Goal: Transaction & Acquisition: Purchase product/service

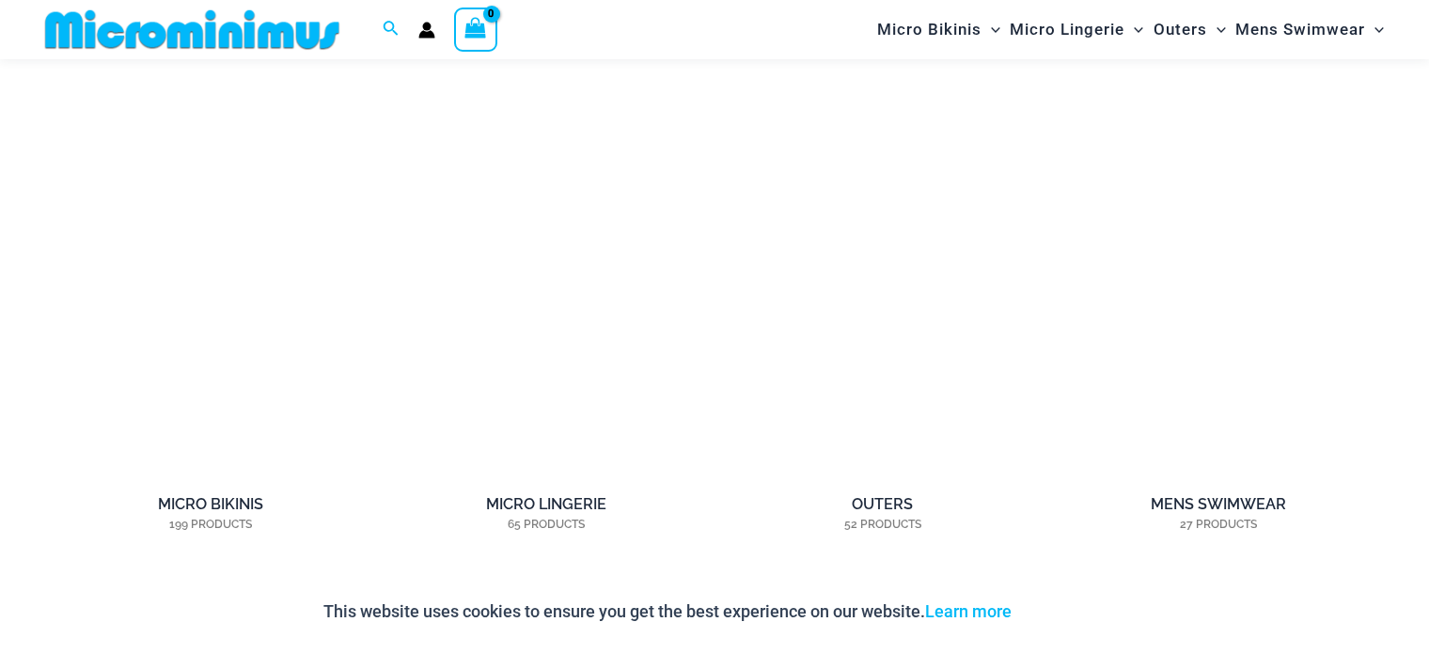
scroll to position [1460, 0]
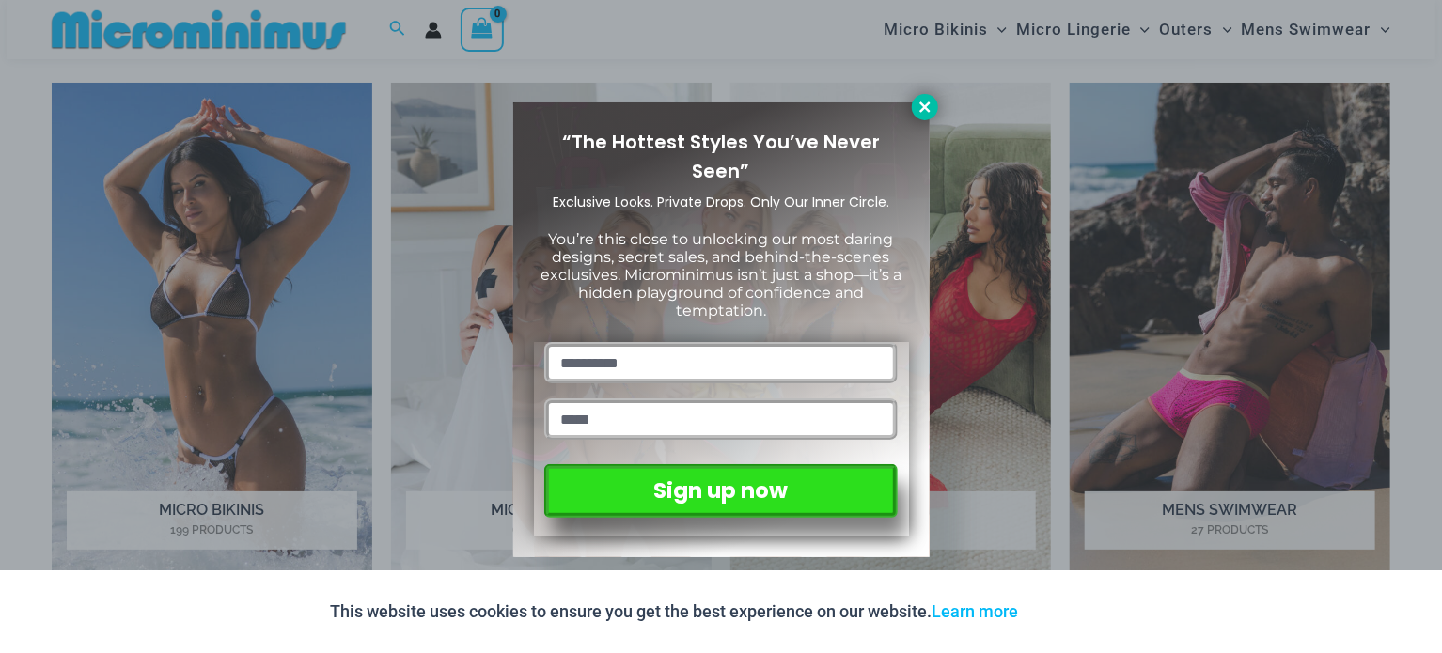
click at [917, 102] on icon at bounding box center [925, 107] width 17 height 17
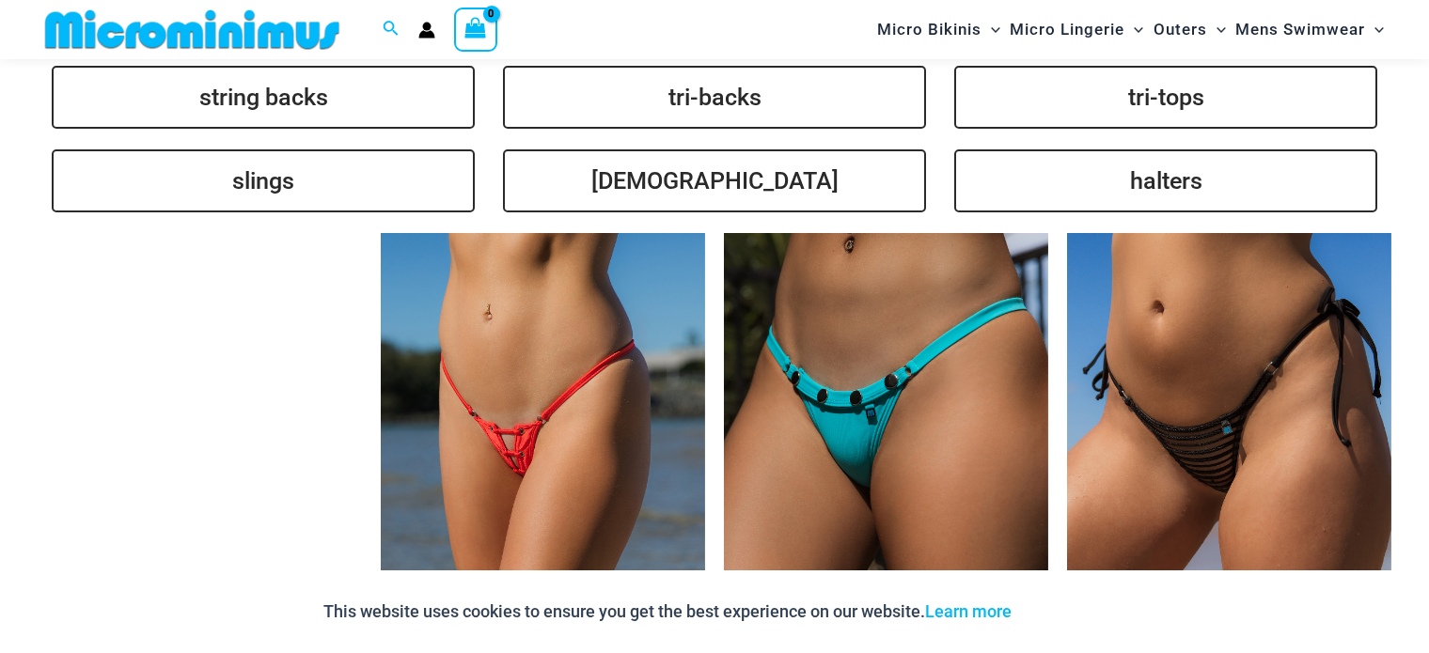
scroll to position [4589, 0]
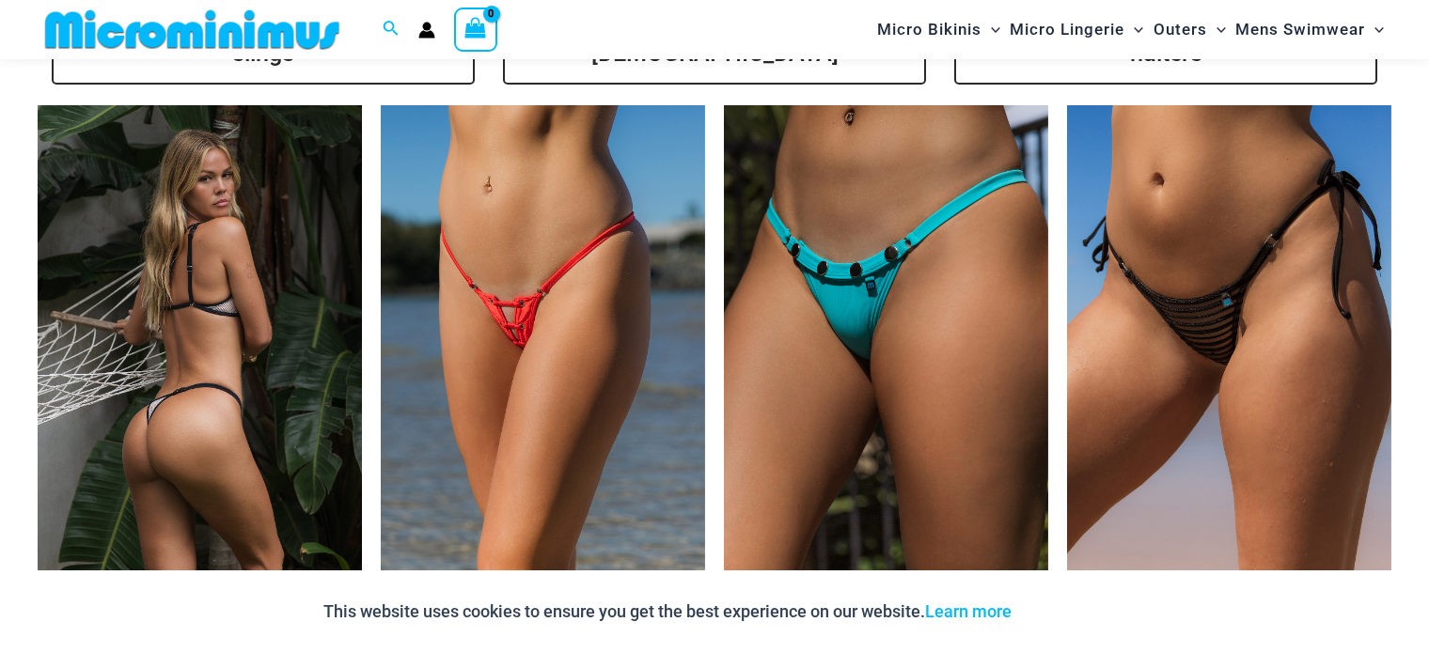
click at [290, 214] on img at bounding box center [200, 348] width 324 height 487
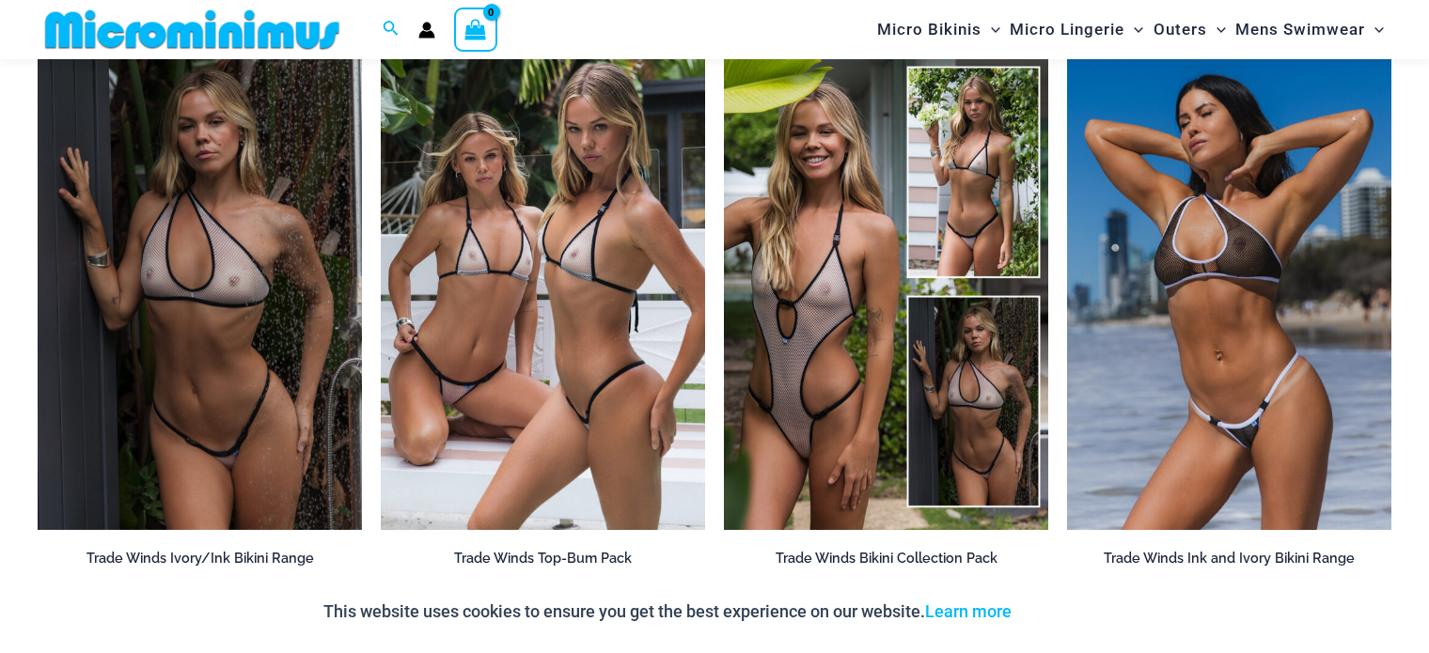
scroll to position [2237, 0]
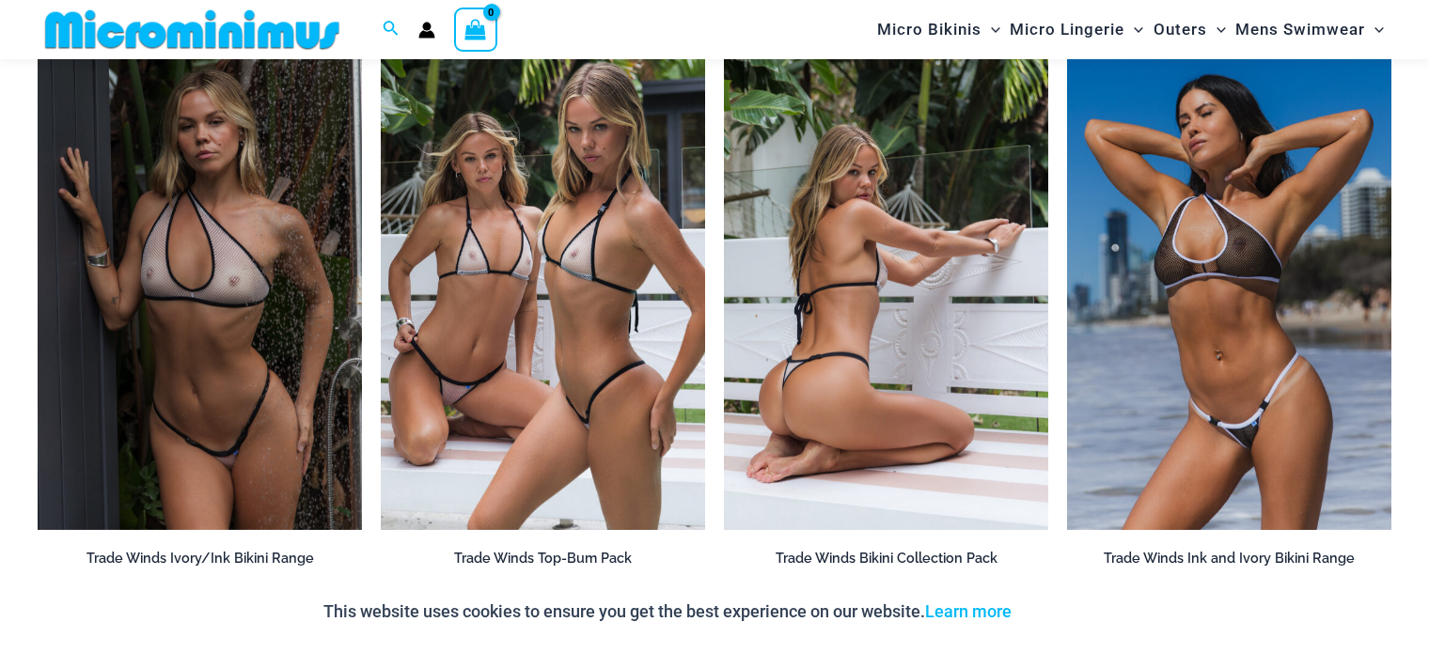
click at [828, 357] on img at bounding box center [886, 286] width 324 height 487
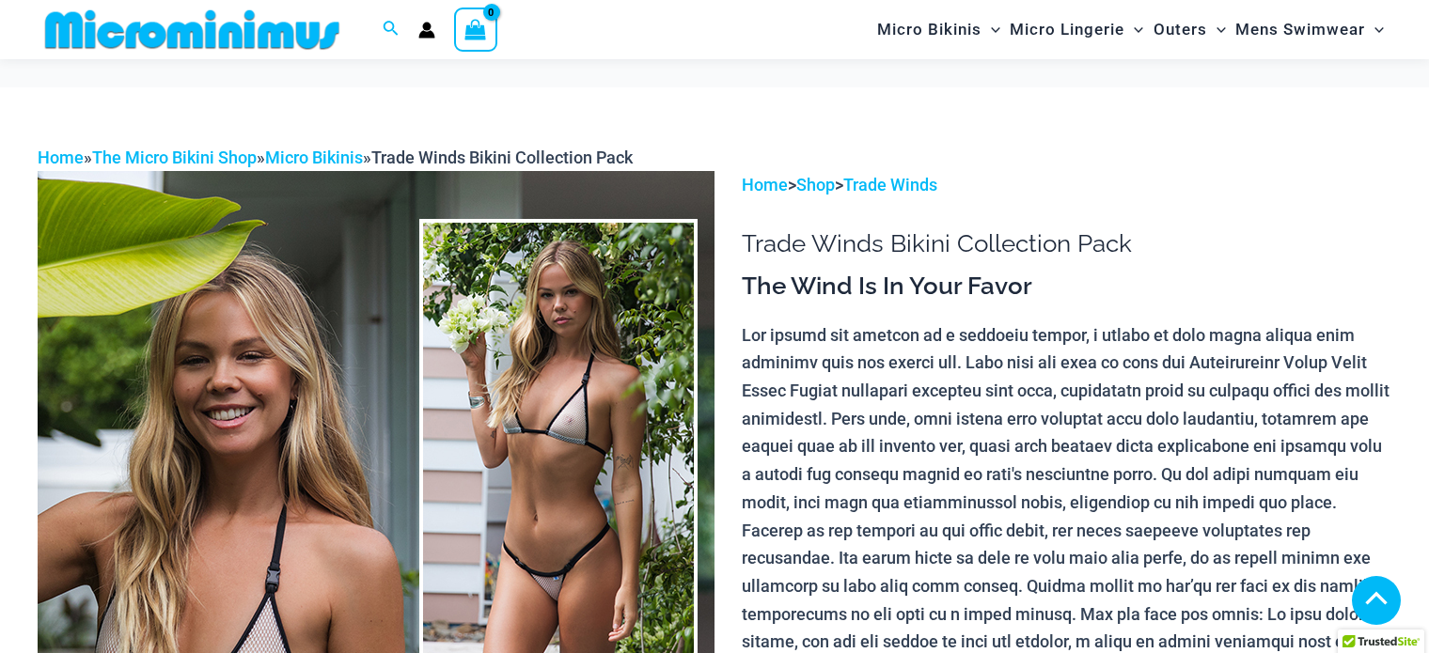
scroll to position [2132, 0]
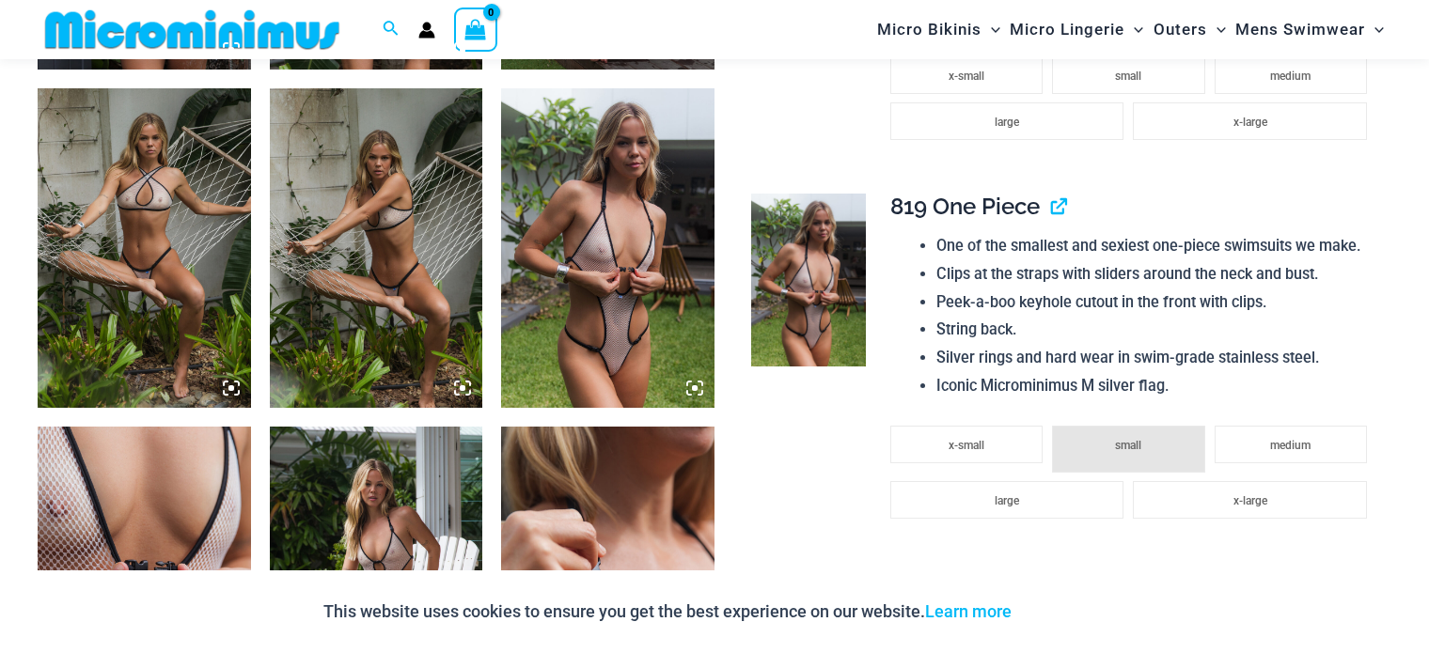
click at [1061, 194] on h4 "819 One Piece" at bounding box center [1133, 207] width 486 height 27
click at [1051, 193] on link "View product" at bounding box center [1051, 206] width 0 height 27
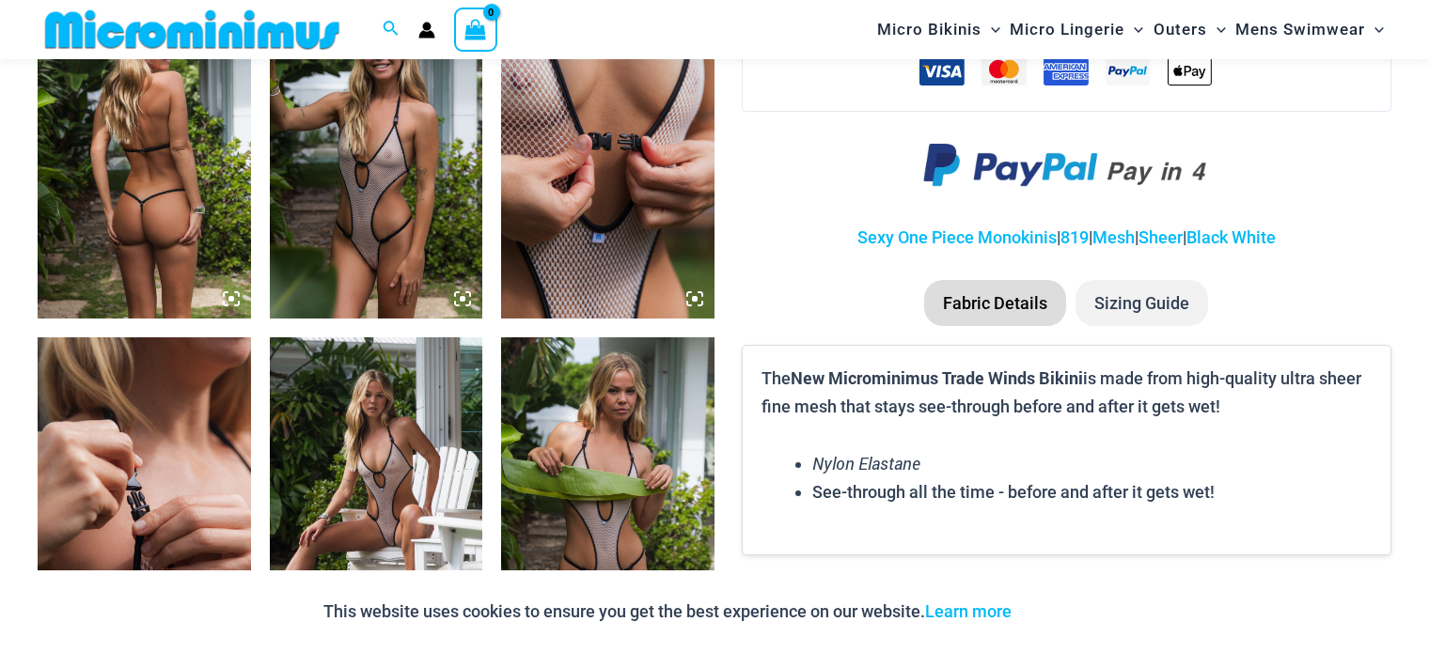
scroll to position [1207, 0]
click at [1180, 279] on li "Sizing Guide" at bounding box center [1141, 302] width 133 height 47
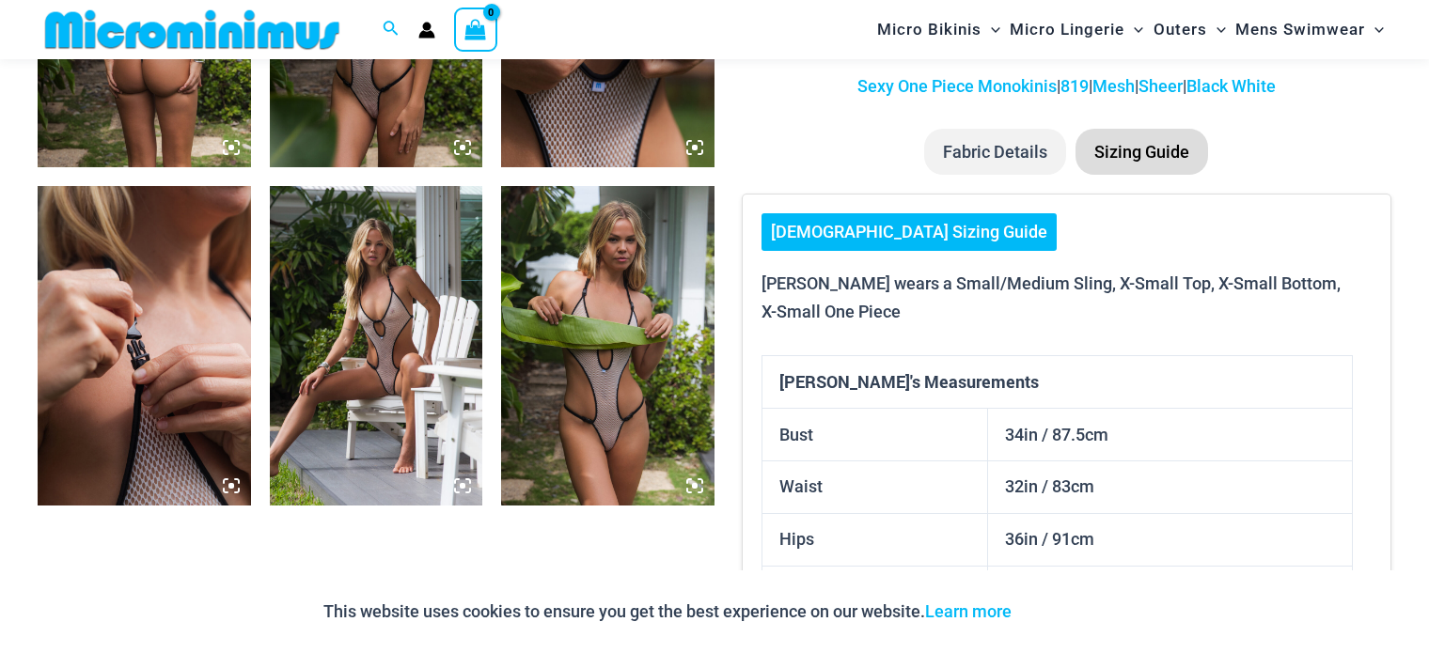
scroll to position [1357, 0]
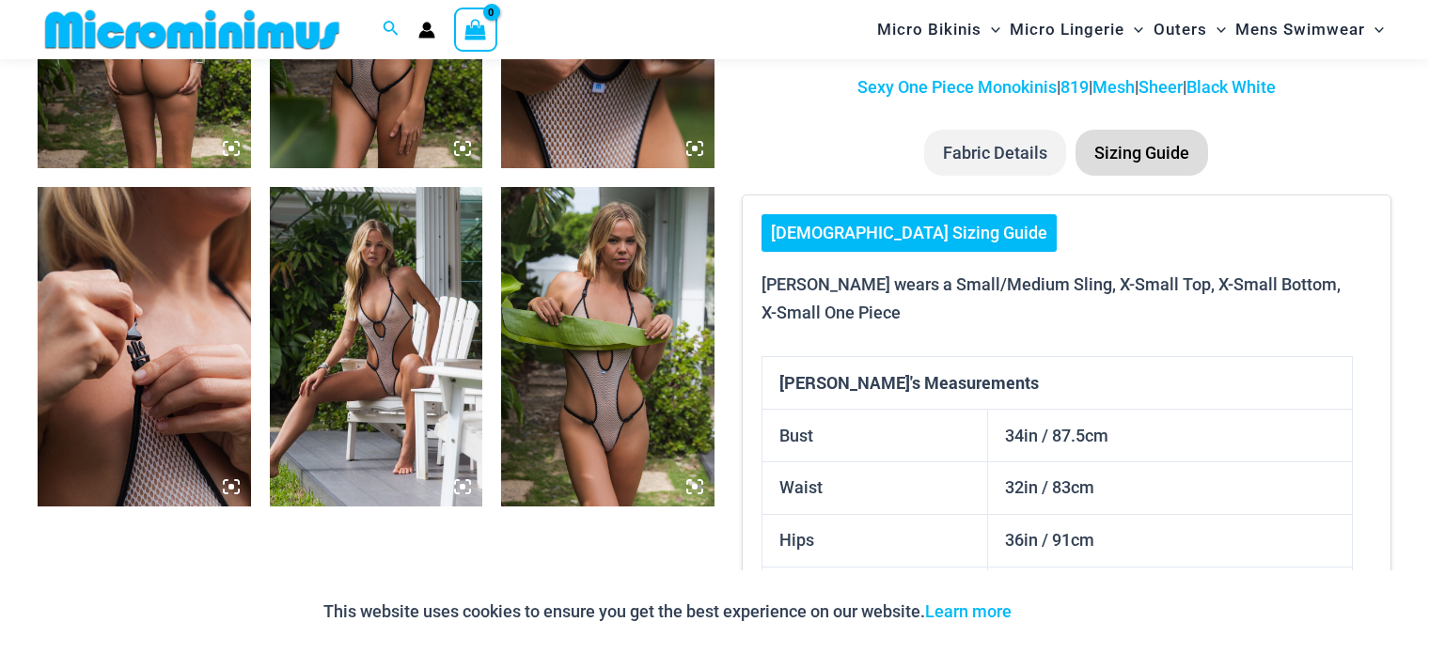
click at [1152, 130] on li "Sizing Guide" at bounding box center [1141, 153] width 133 height 47
click at [836, 214] on link "[DEMOGRAPHIC_DATA] Sizing Guide" at bounding box center [908, 233] width 295 height 38
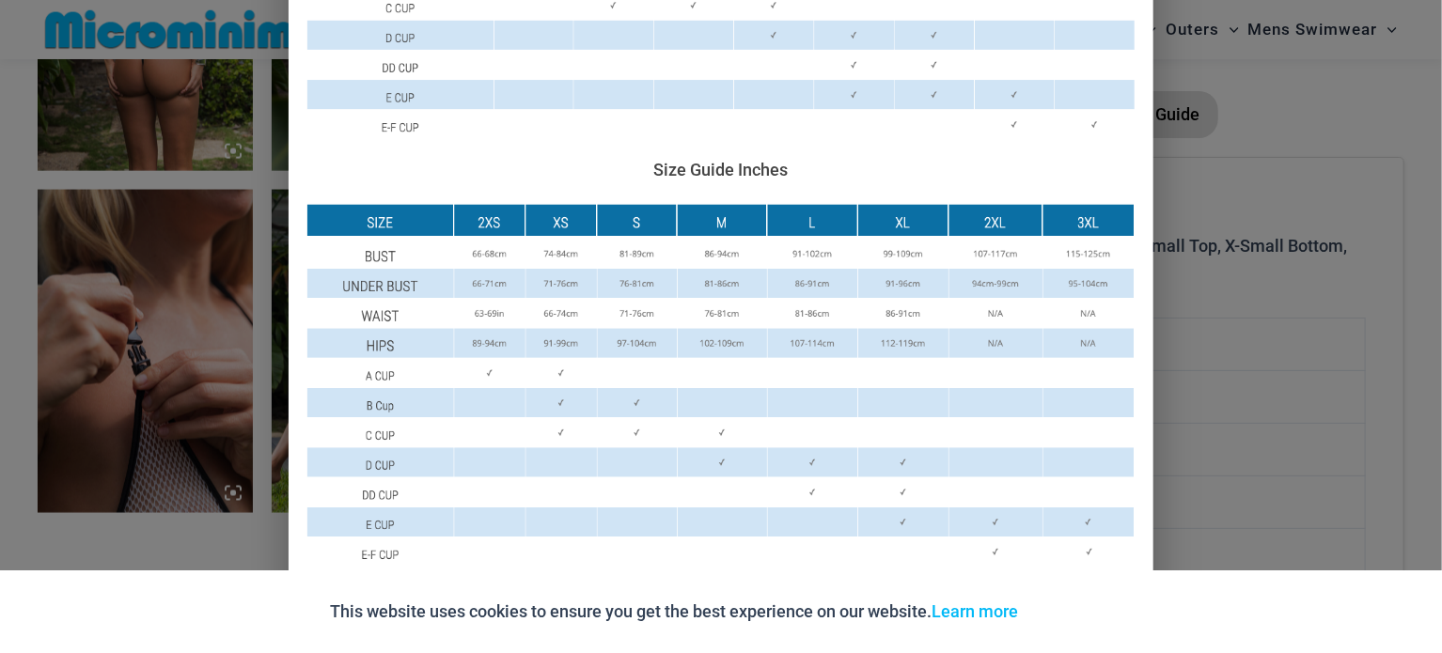
scroll to position [852, 0]
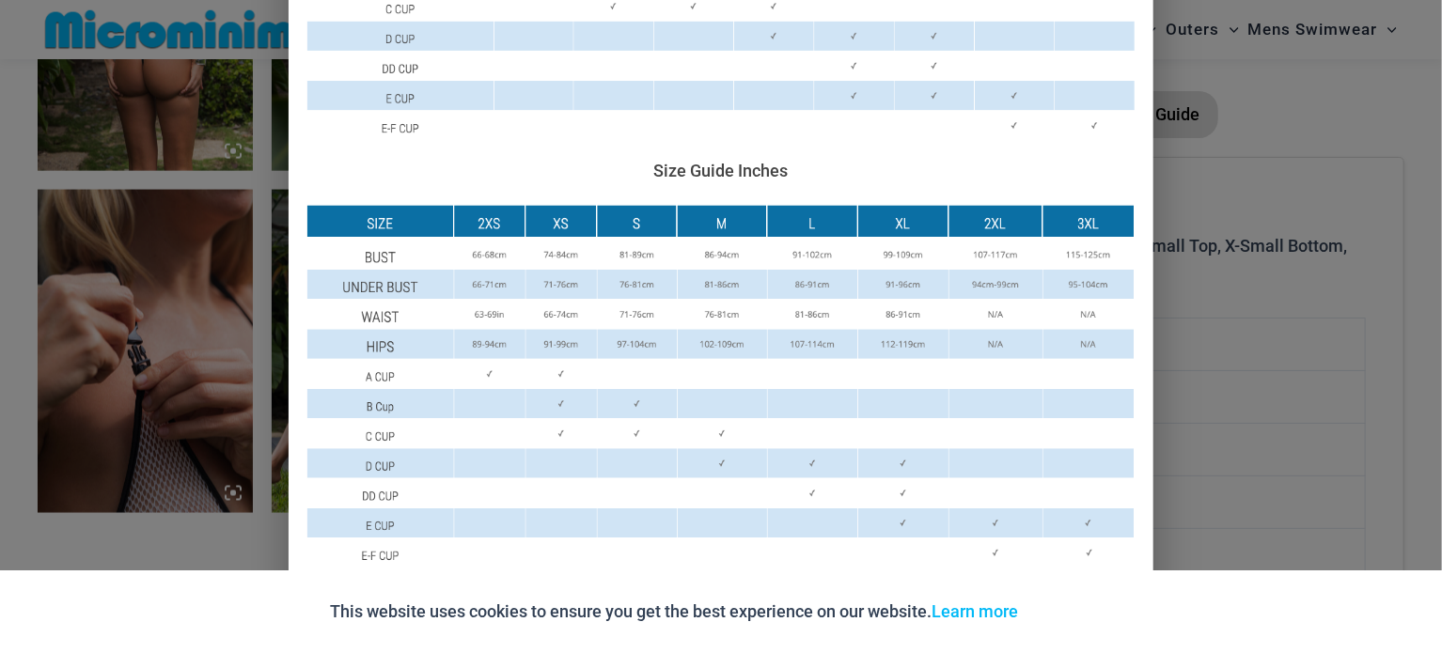
click at [1179, 124] on div "Size Guide Size Guide Inches Size Guide Centimeters" at bounding box center [721, 326] width 1442 height 653
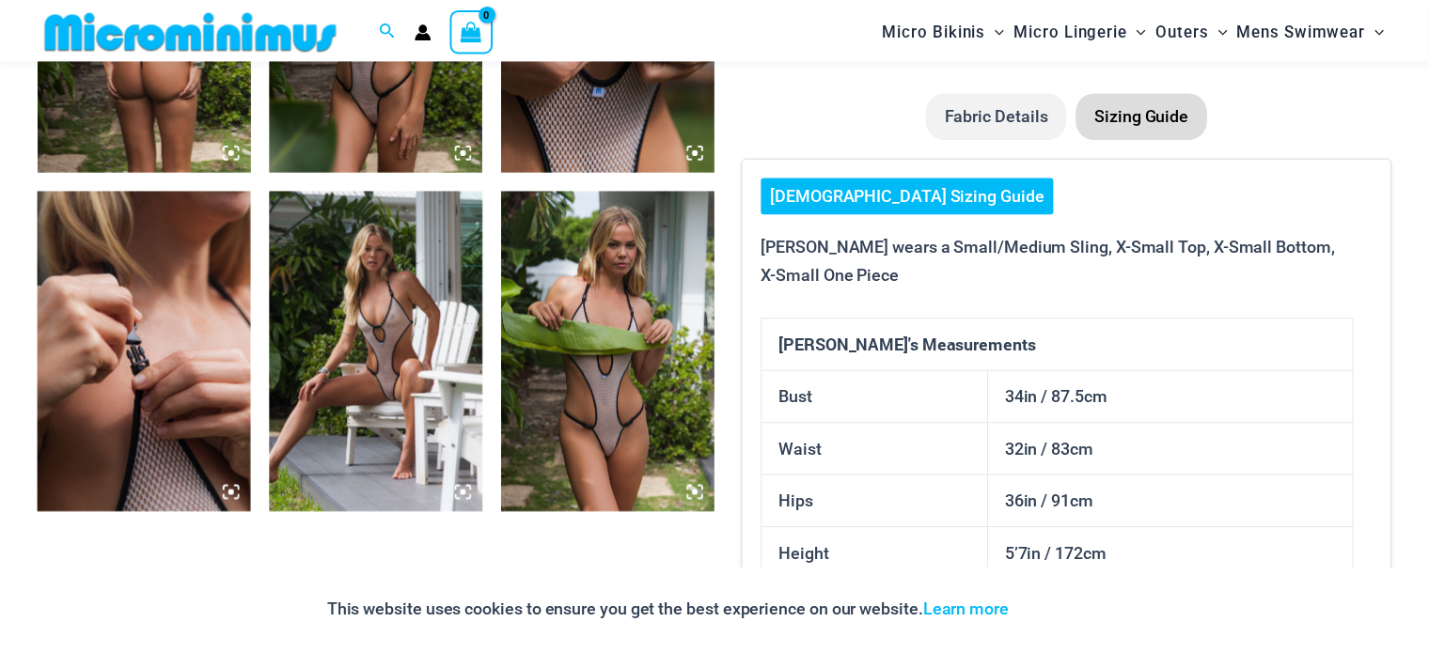
scroll to position [1357, 0]
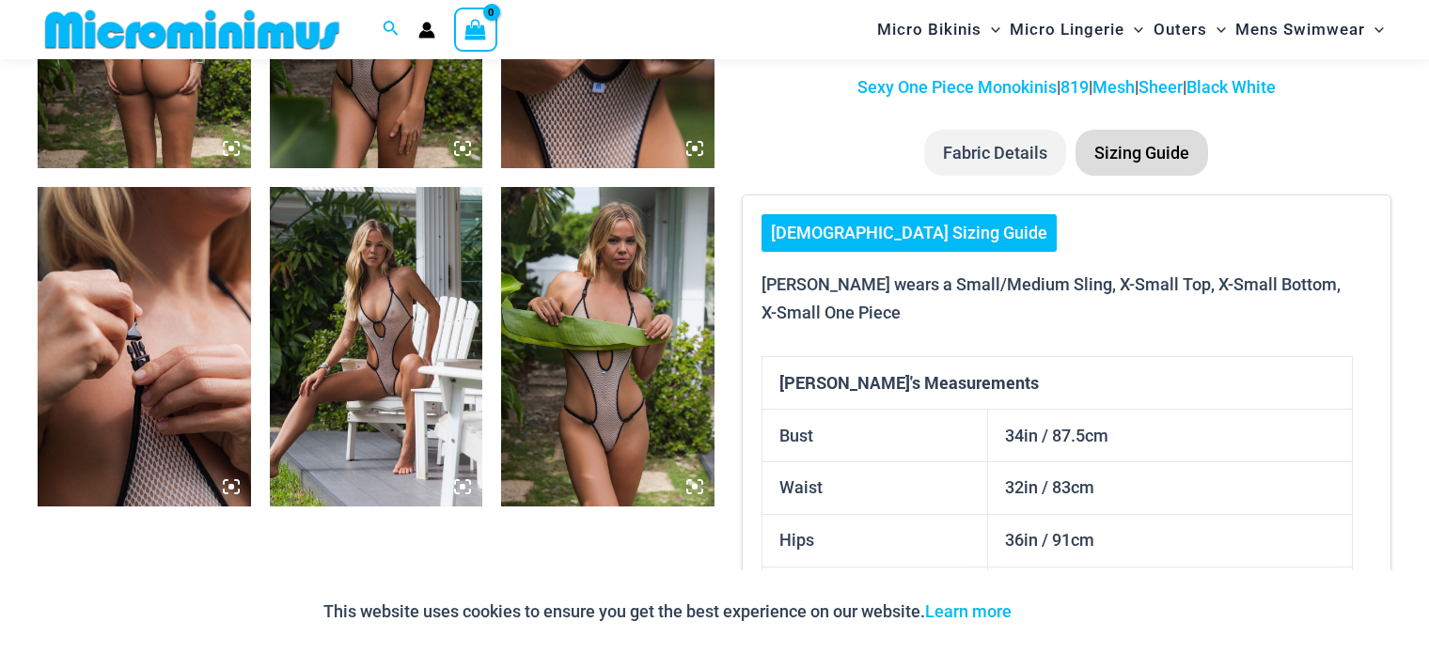
click at [609, 386] on img at bounding box center [607, 347] width 213 height 320
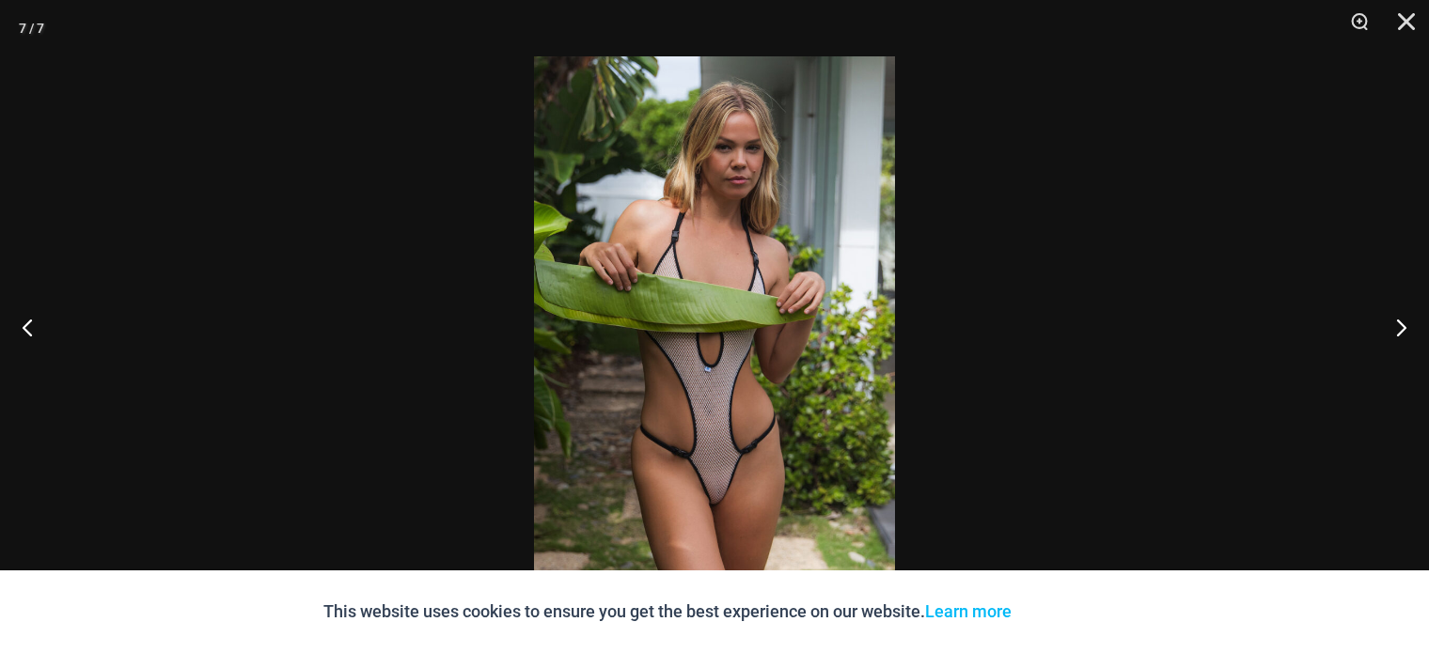
click at [714, 507] on img at bounding box center [714, 326] width 361 height 541
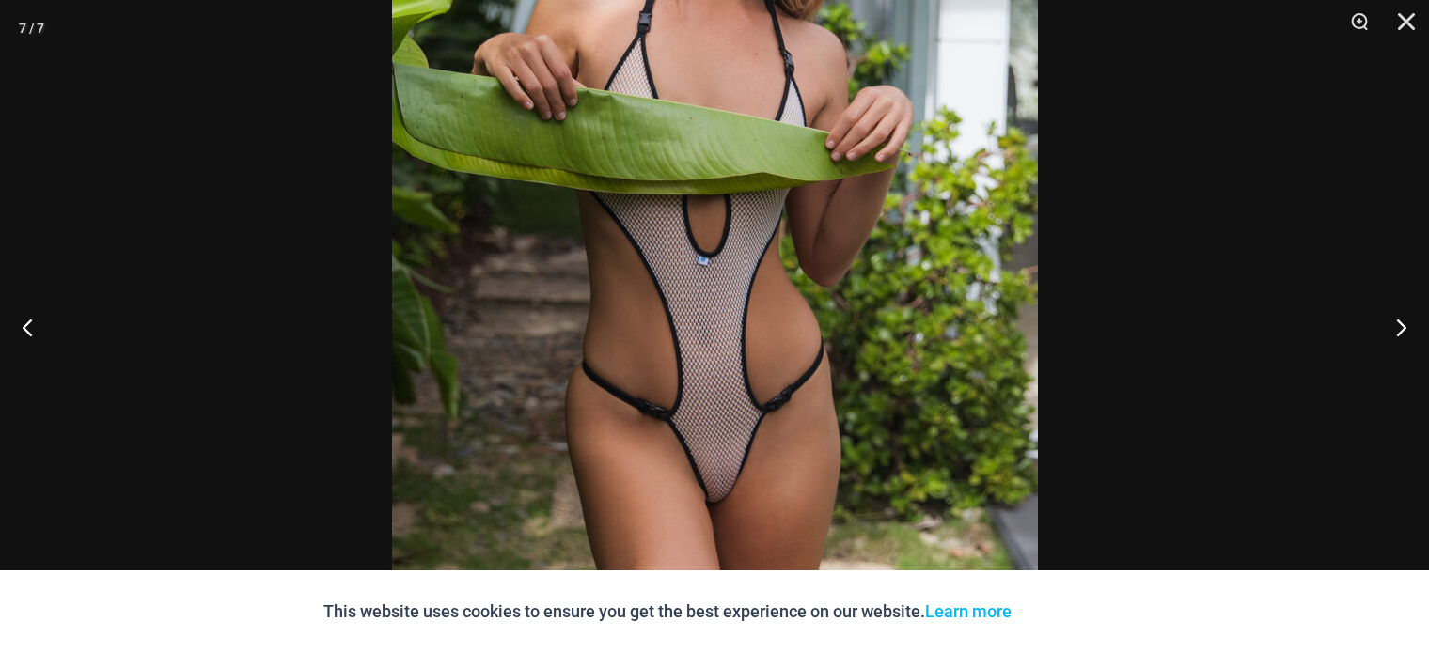
click at [802, 440] on img at bounding box center [715, 184] width 646 height 968
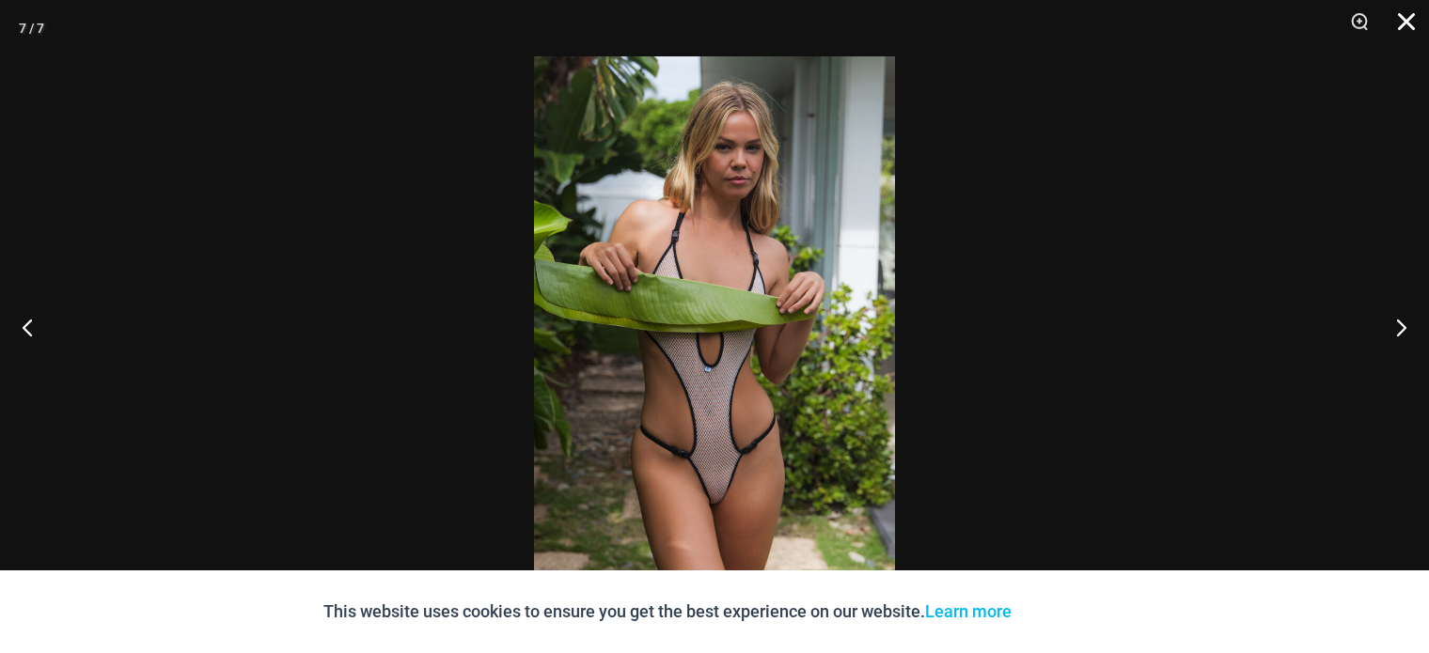
click at [1408, 22] on button "Close" at bounding box center [1399, 28] width 47 height 56
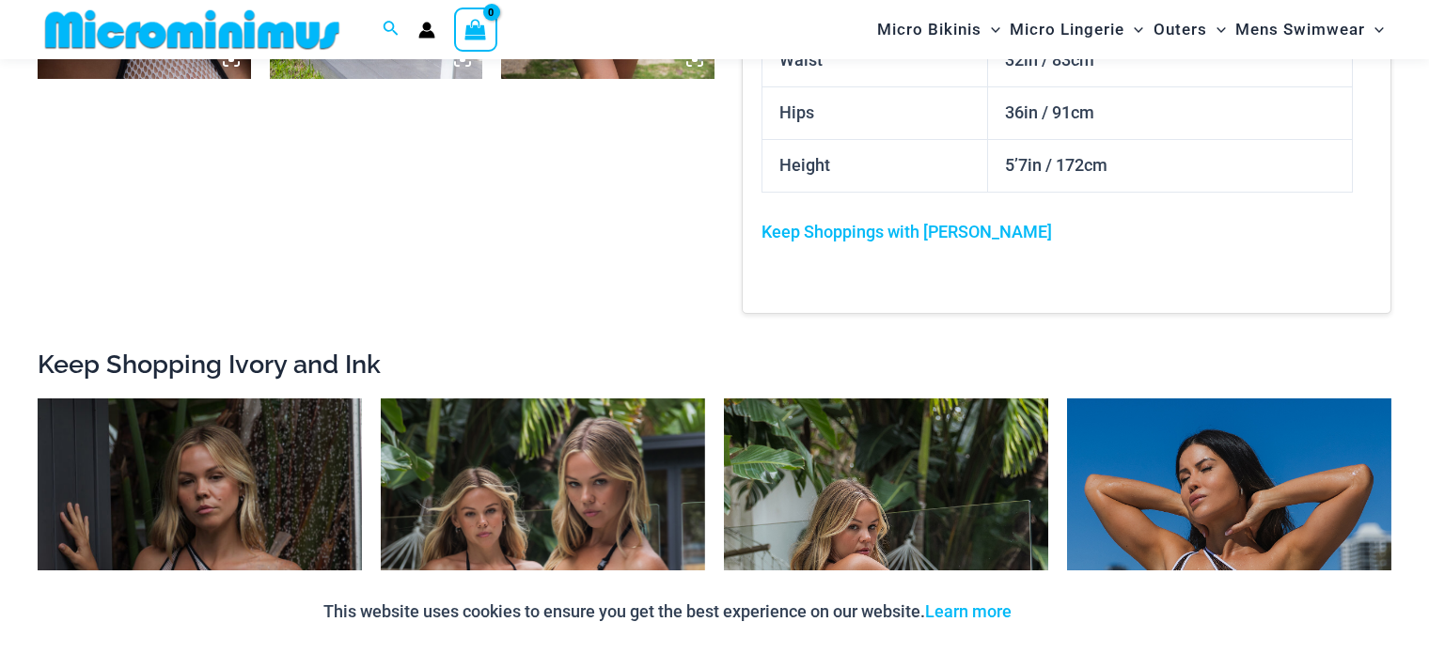
scroll to position [1786, 0]
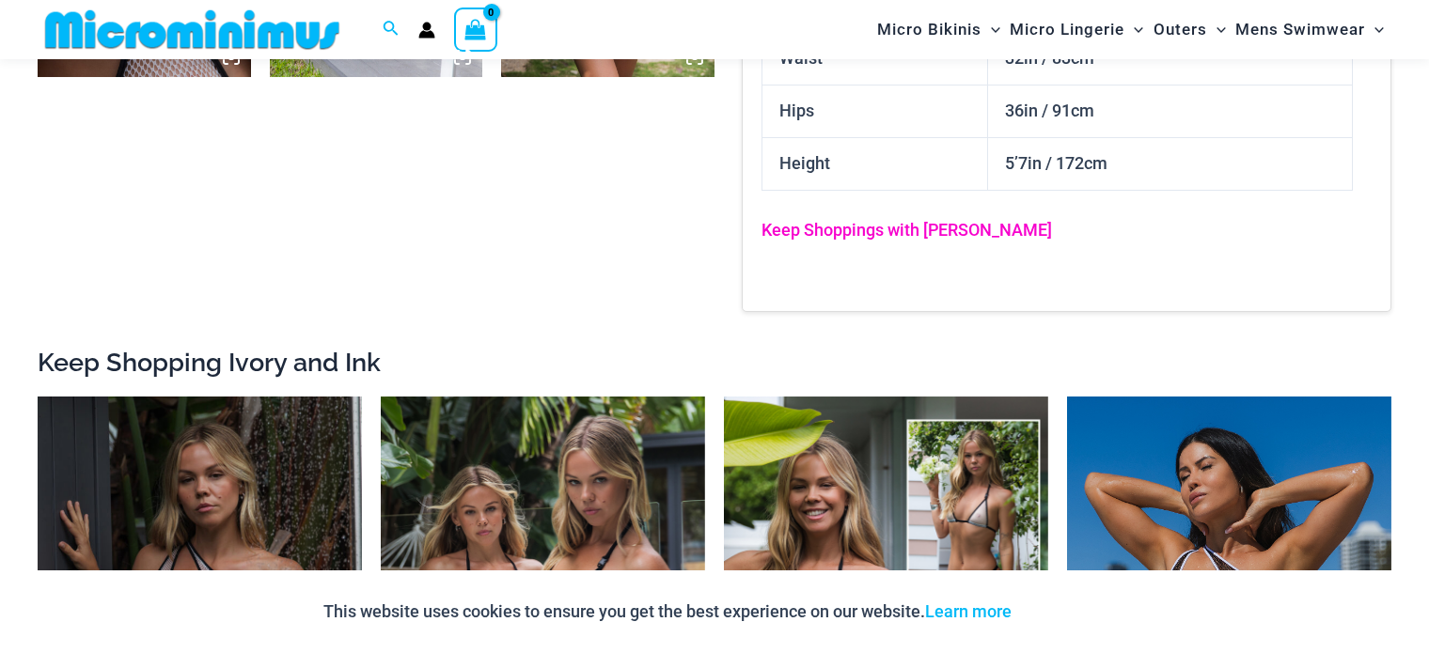
click at [898, 220] on link "Keep Shoppings with [PERSON_NAME]" at bounding box center [906, 230] width 290 height 20
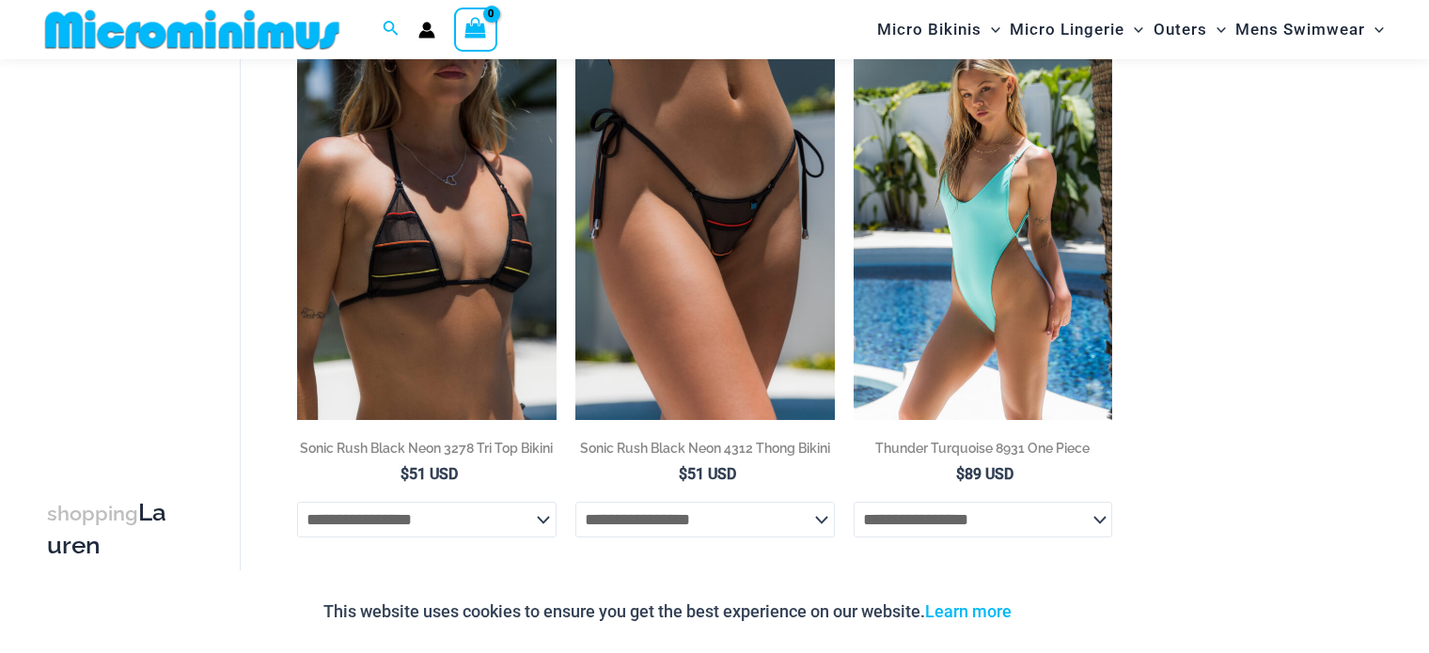
scroll to position [3670, 0]
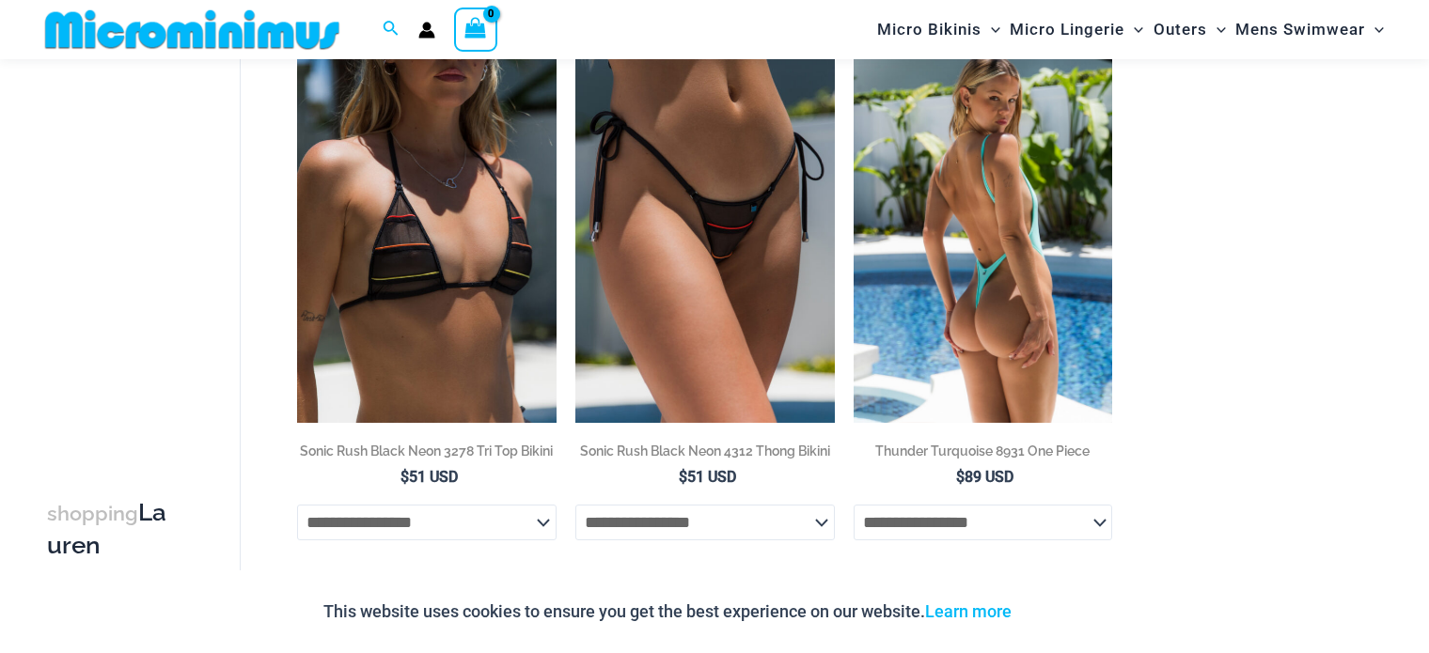
click at [964, 282] on img at bounding box center [983, 228] width 259 height 389
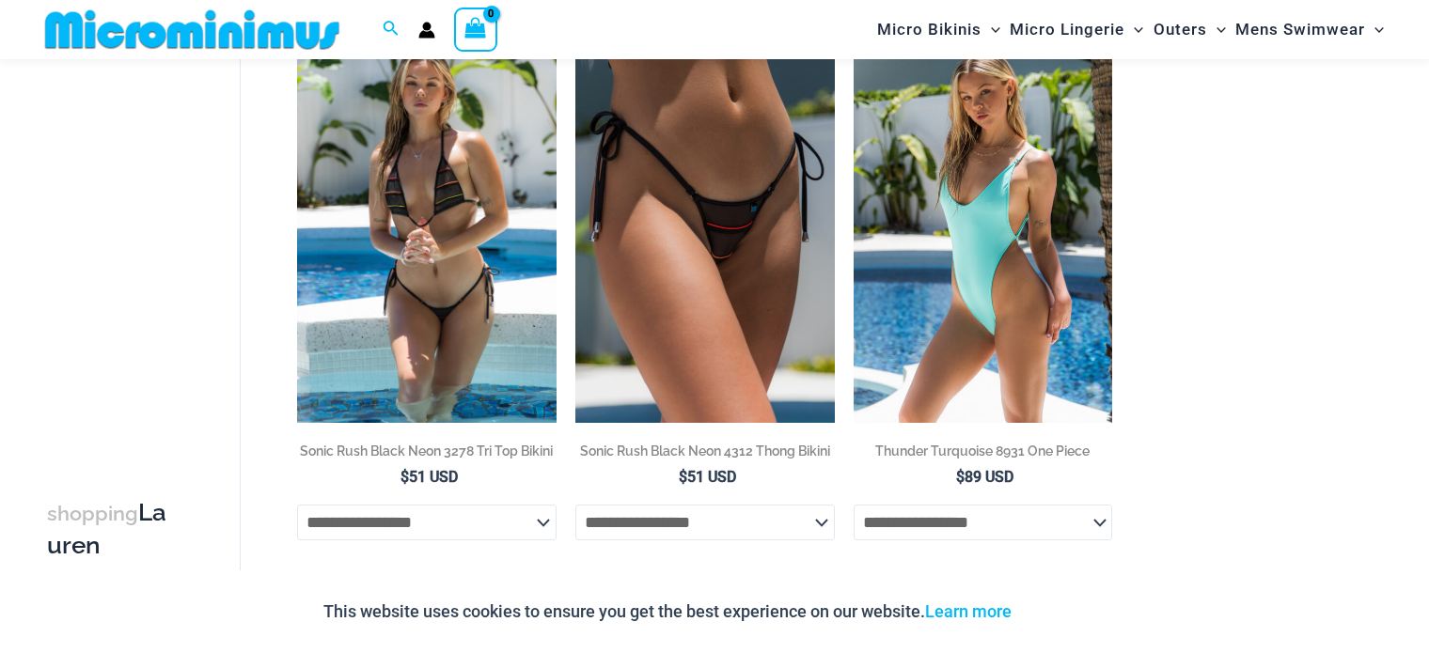
click at [448, 307] on img at bounding box center [426, 228] width 259 height 389
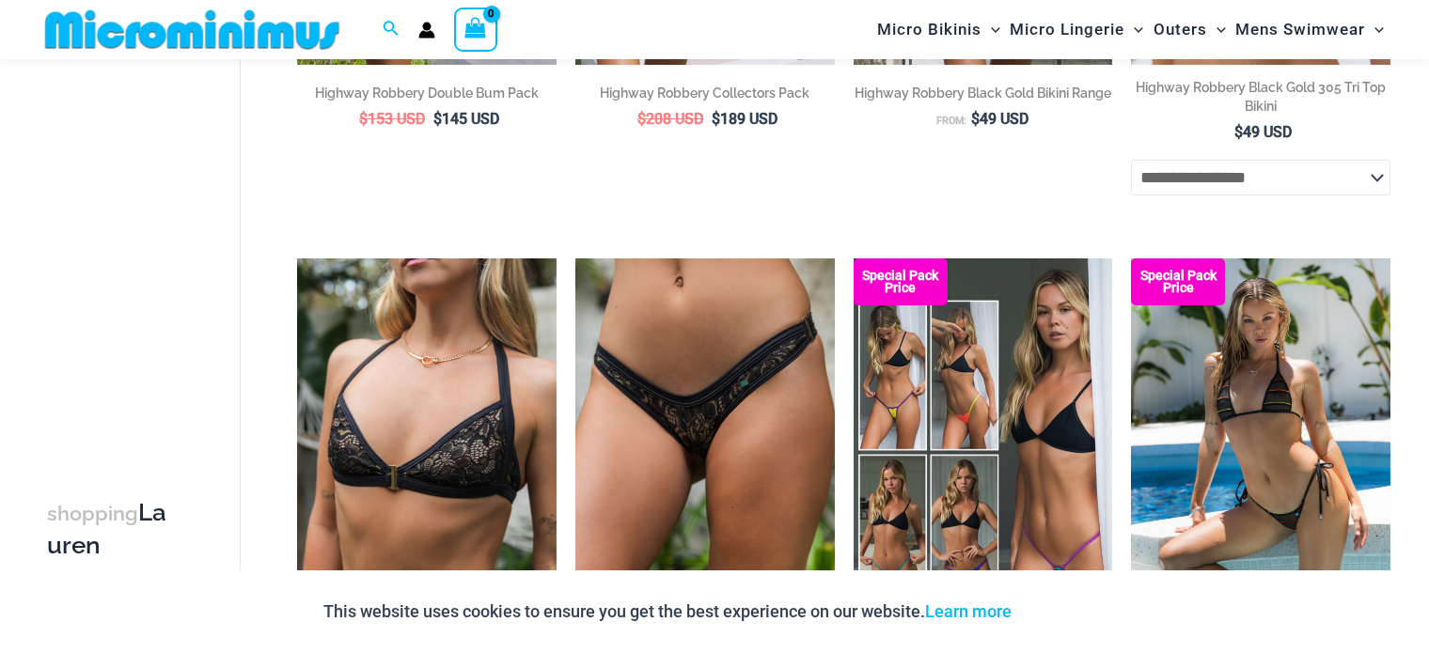
scroll to position [2862, 0]
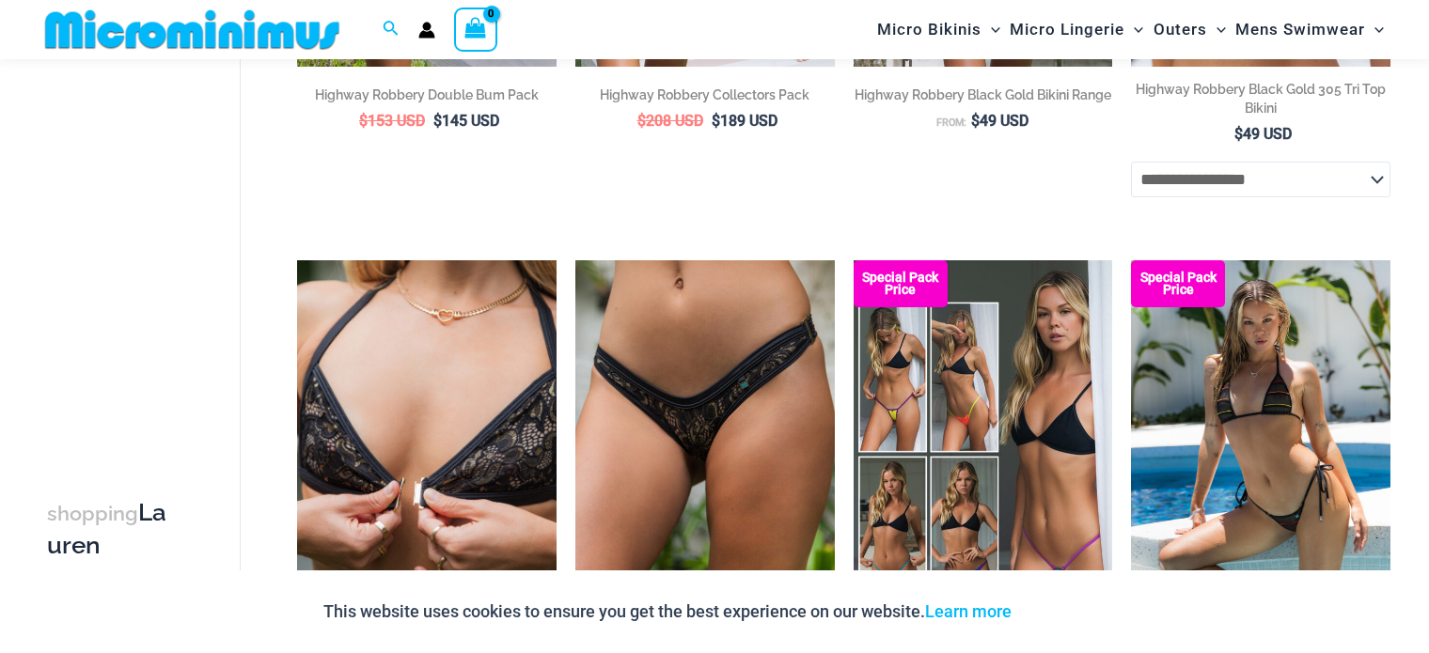
click at [474, 377] on img at bounding box center [426, 454] width 259 height 389
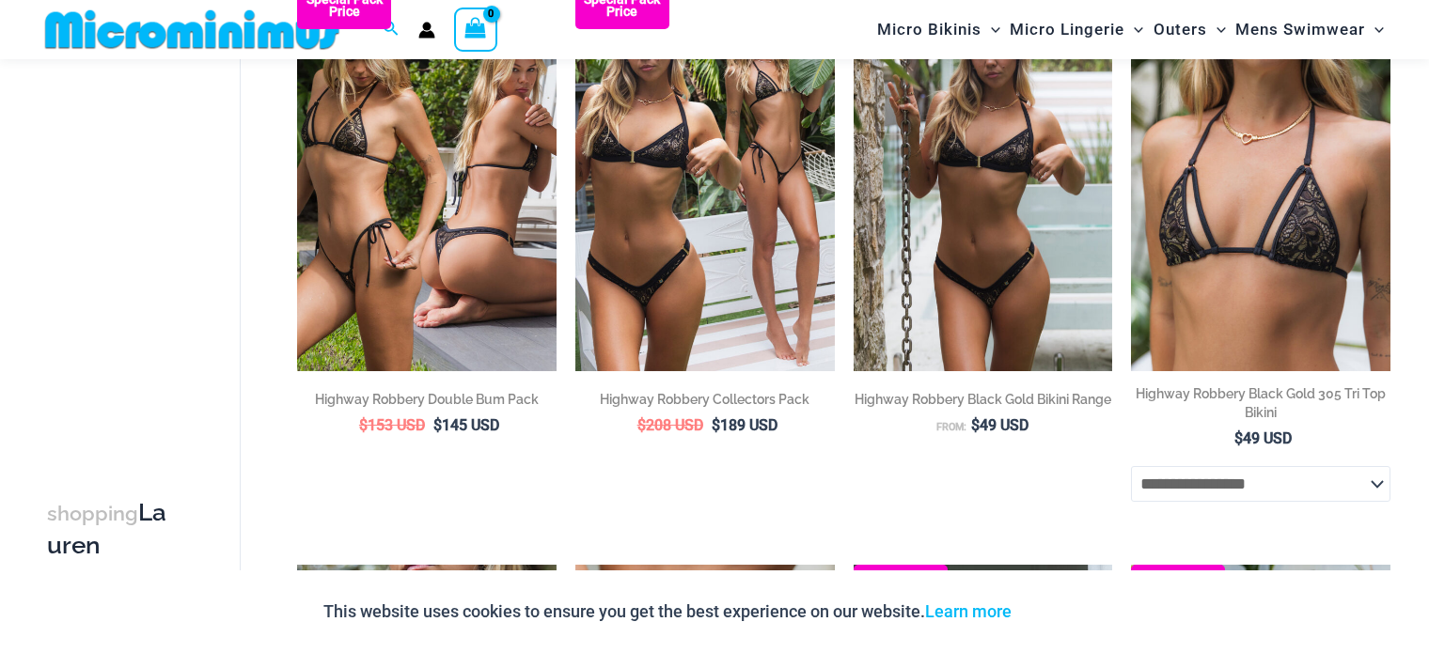
scroll to position [2557, 0]
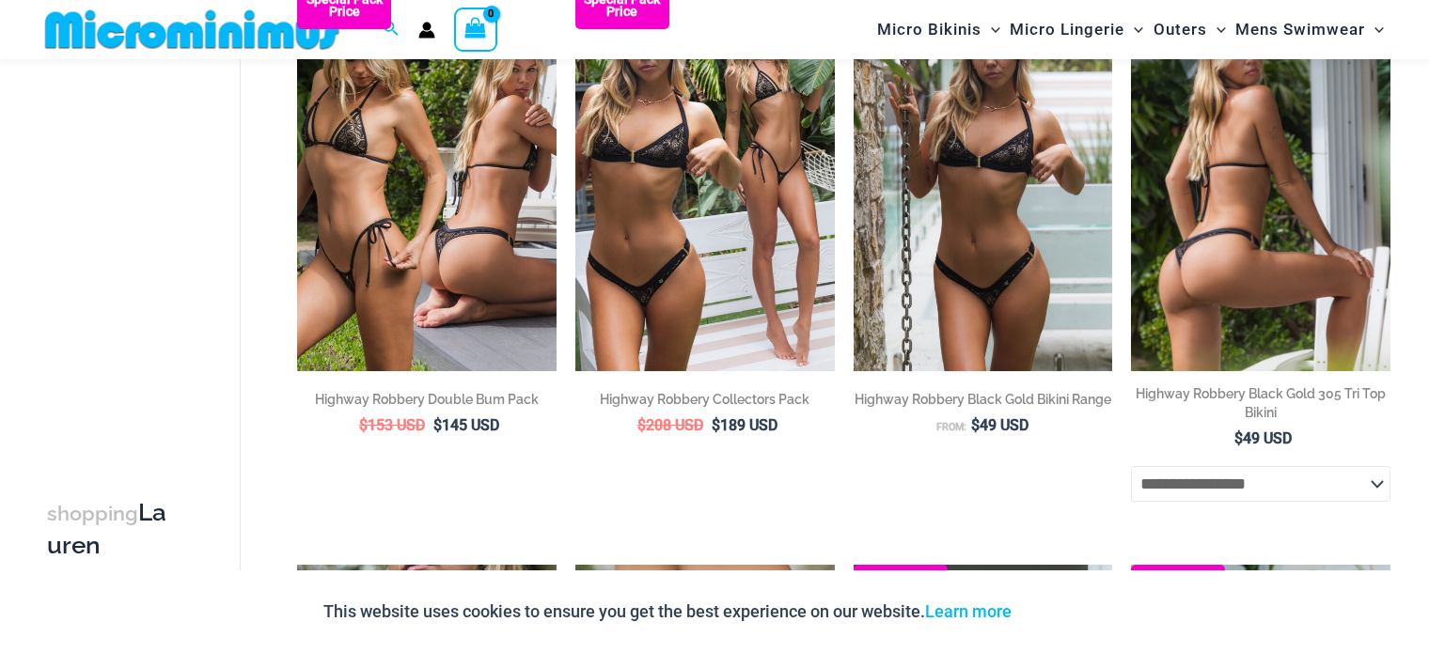
click at [1231, 261] on img at bounding box center [1260, 176] width 259 height 389
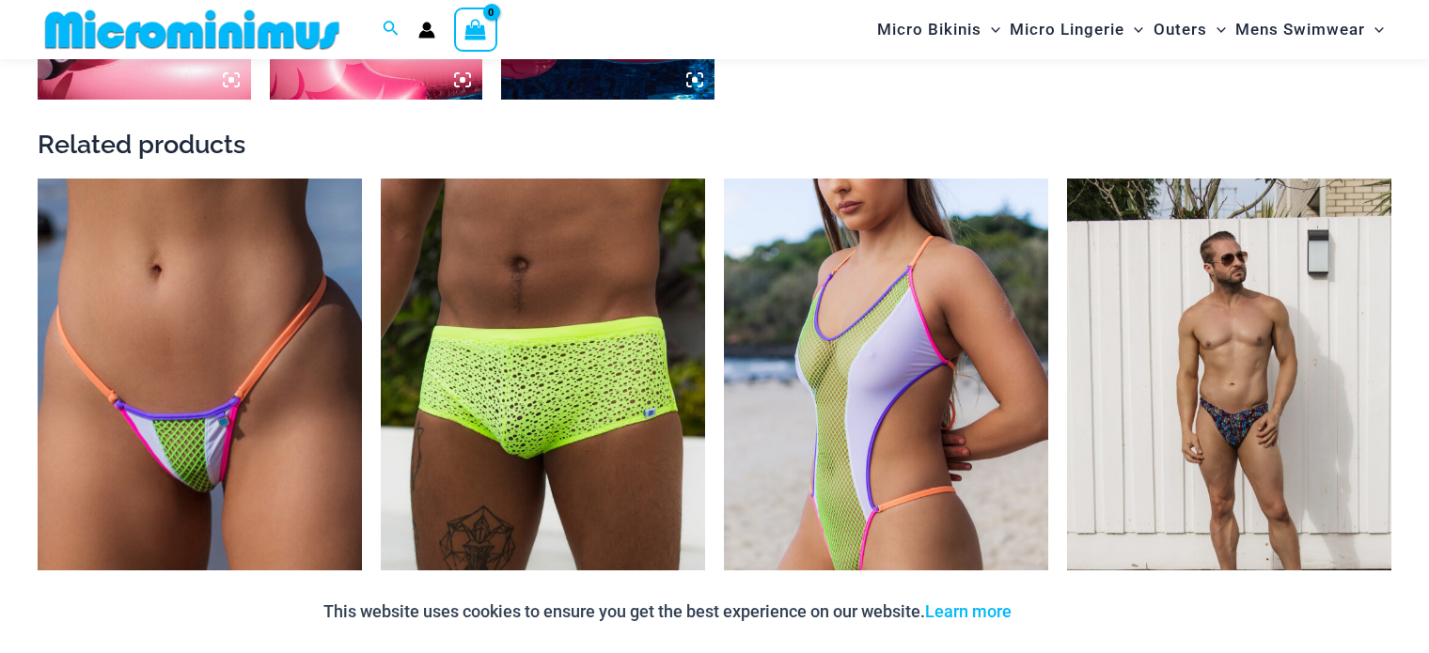
scroll to position [1799, 0]
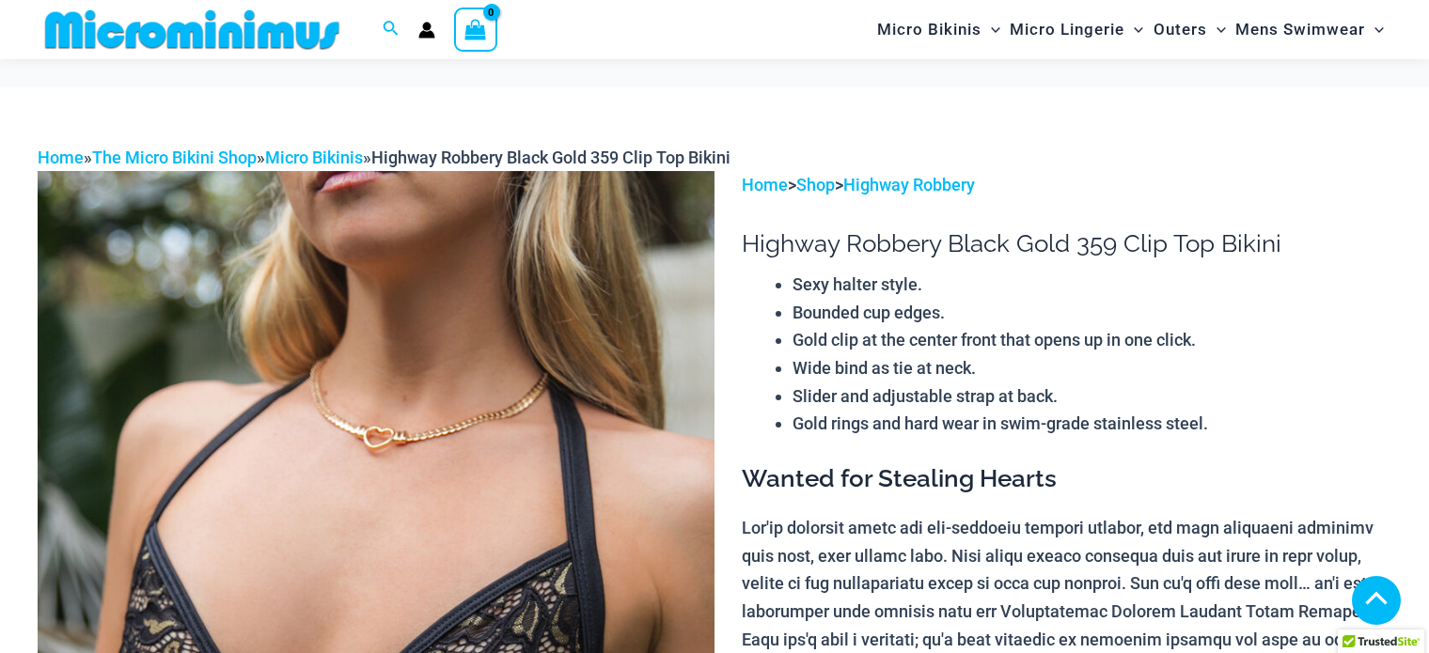
scroll to position [466, 0]
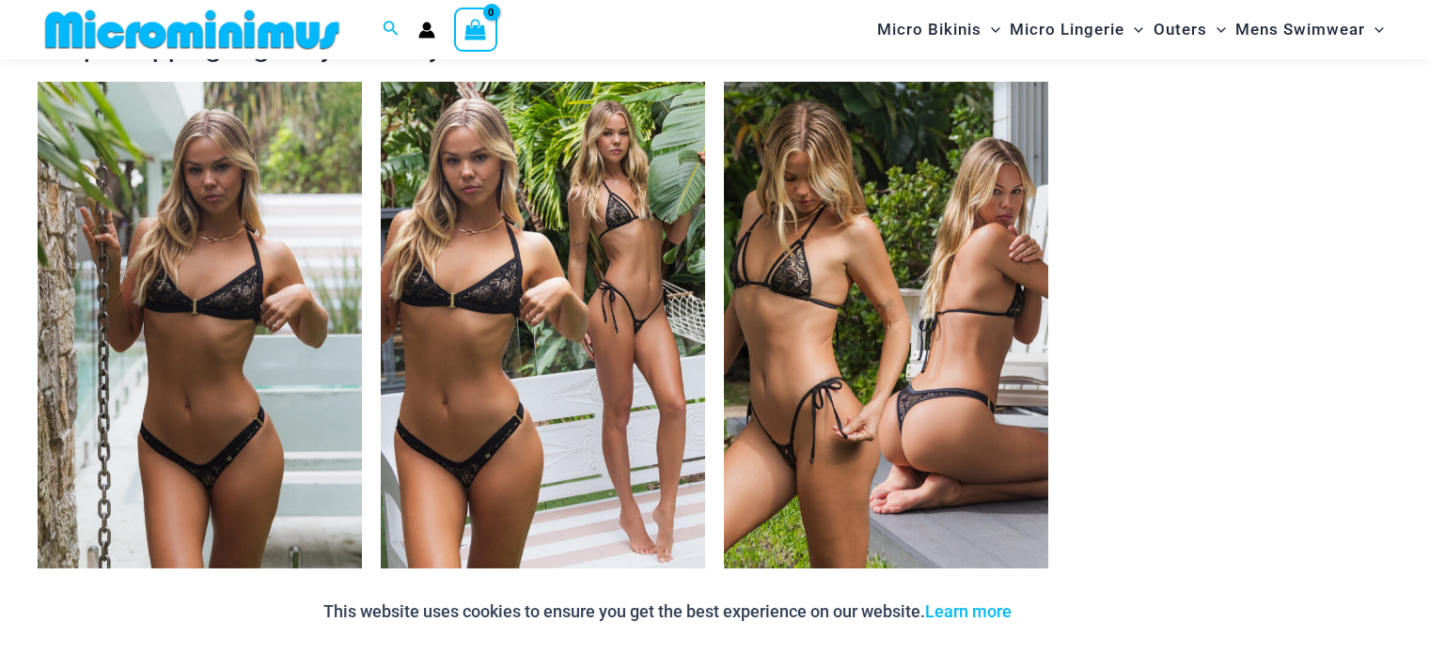
scroll to position [1910, 0]
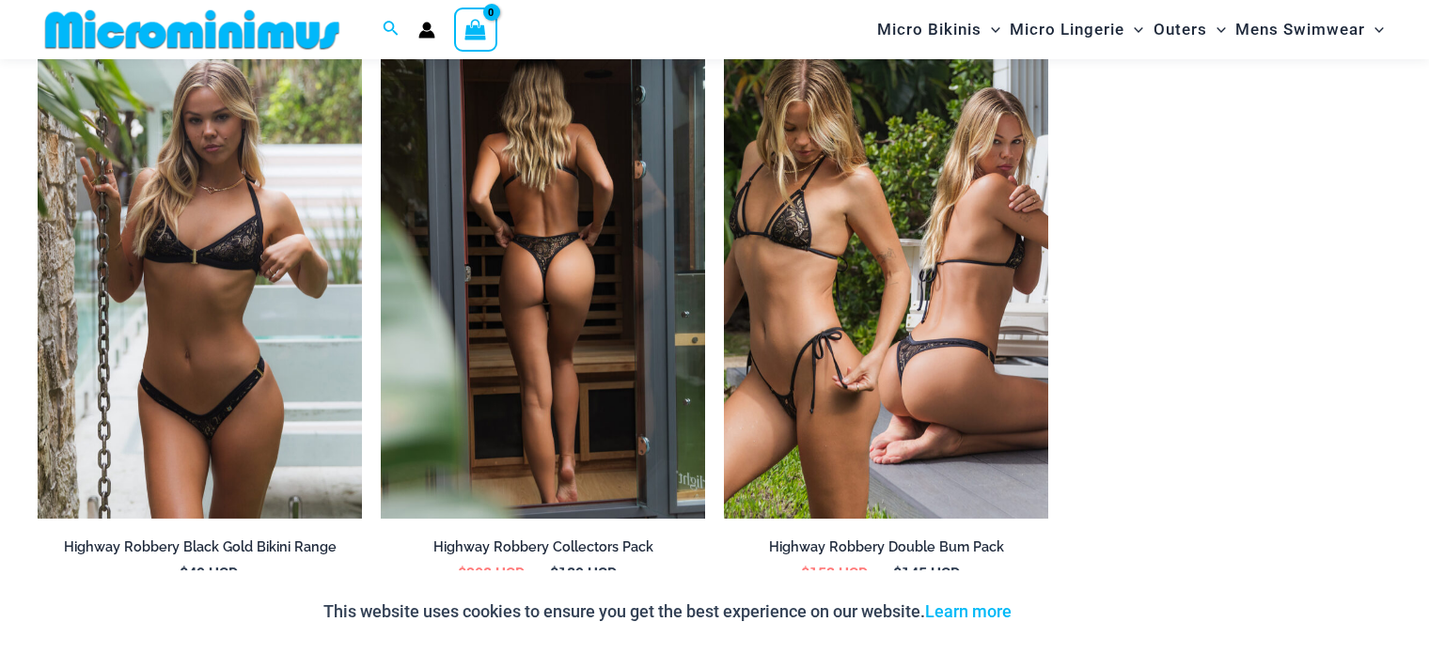
click at [571, 306] on img at bounding box center [543, 275] width 324 height 487
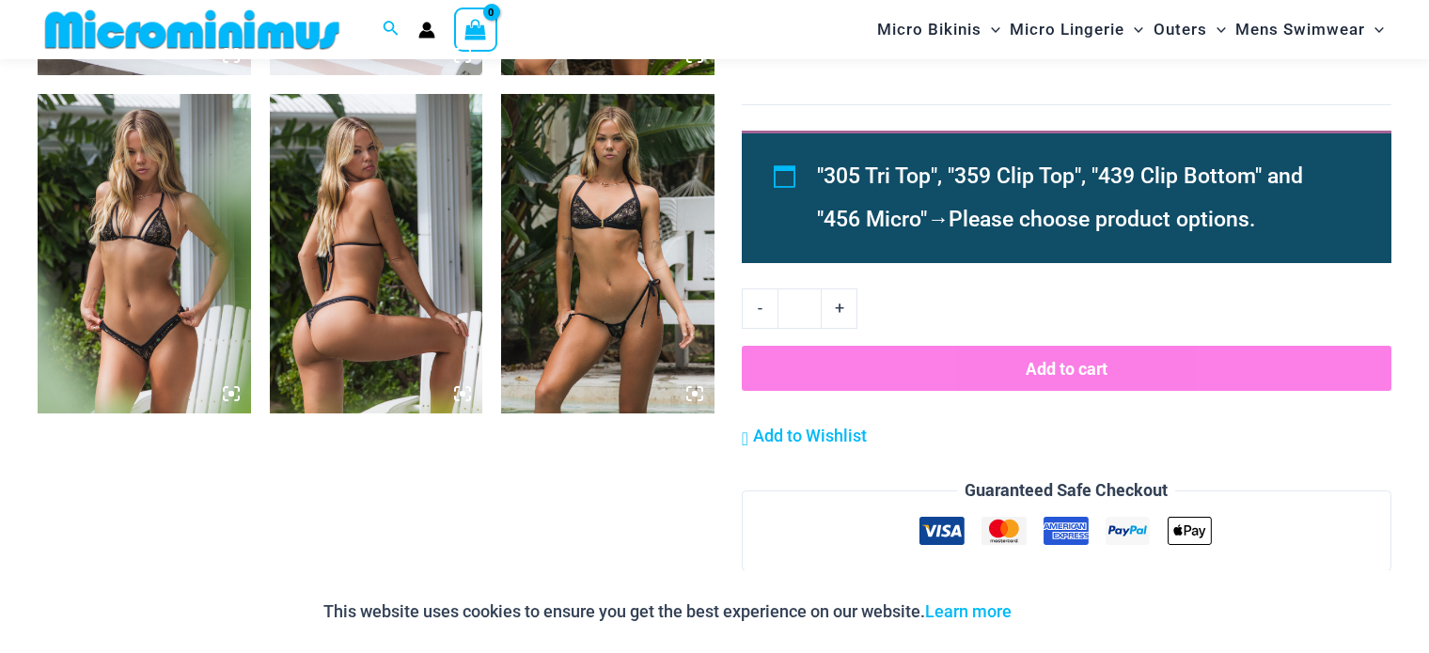
scroll to position [2125, 0]
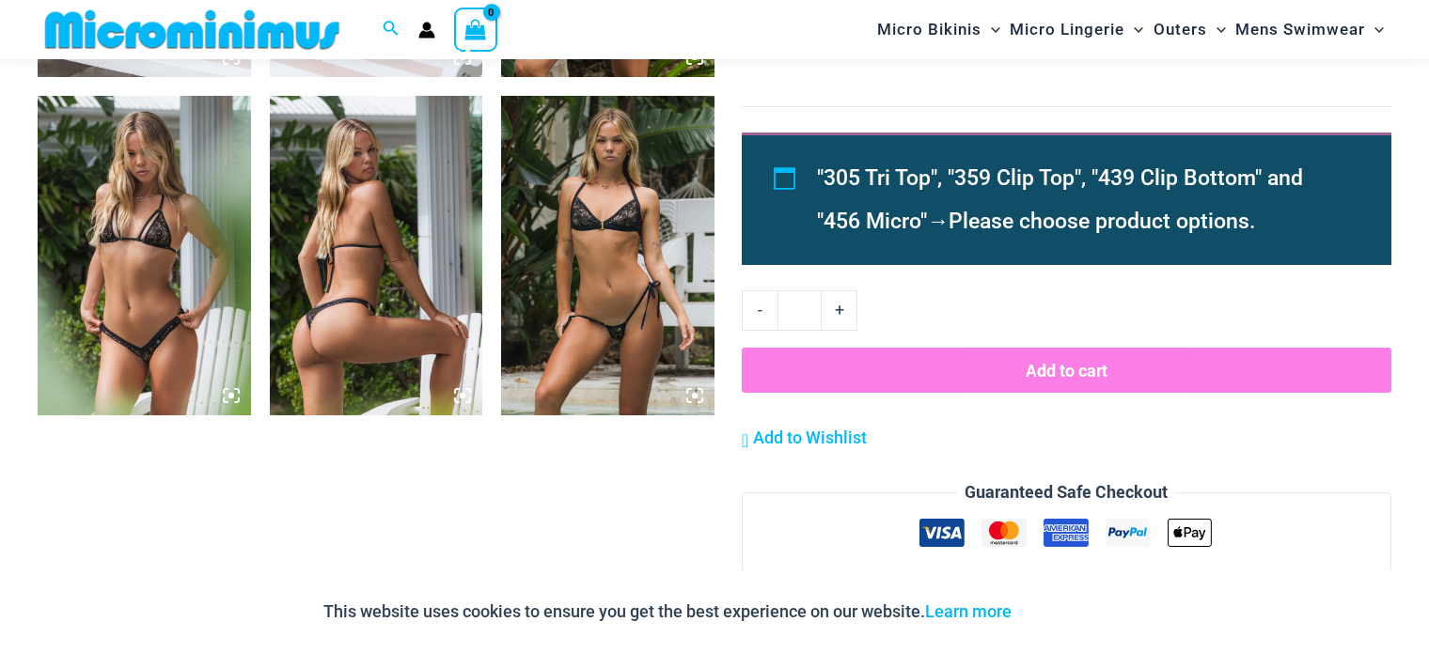
click at [153, 246] on img at bounding box center [144, 256] width 213 height 320
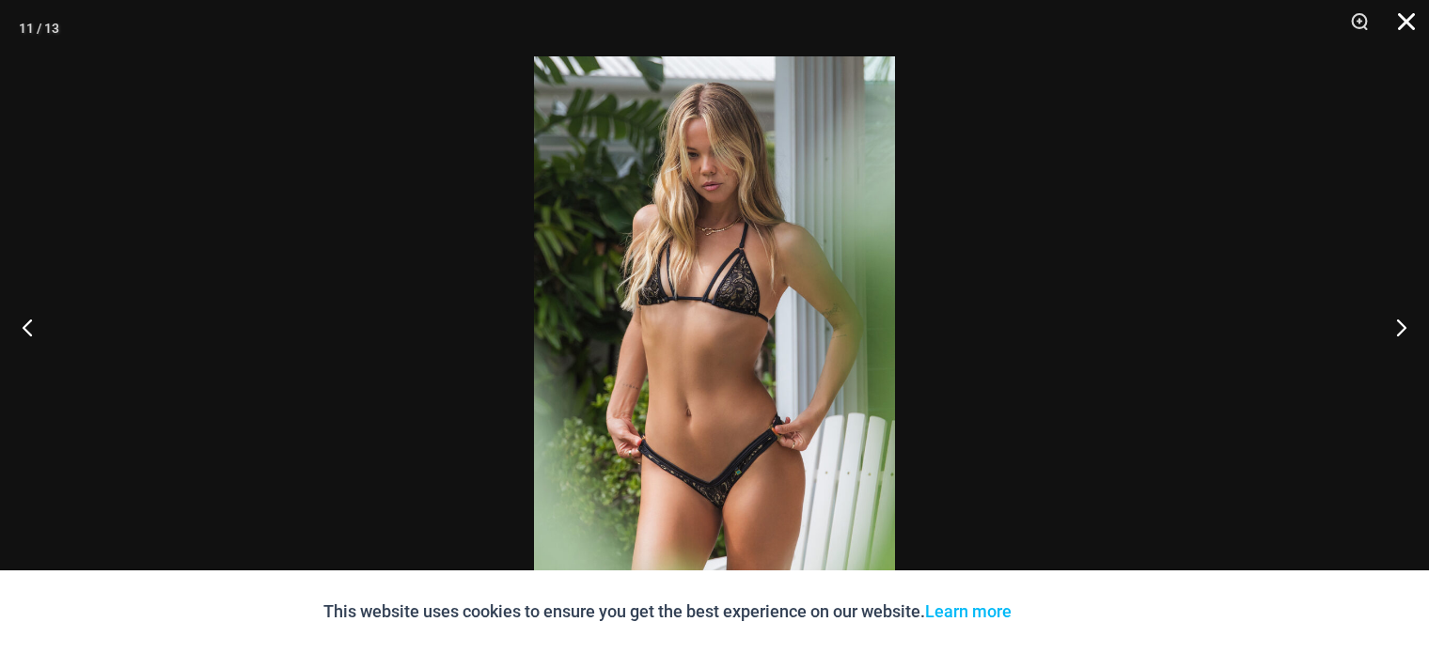
click at [1398, 19] on button "Close" at bounding box center [1399, 28] width 47 height 56
